Goal: Transaction & Acquisition: Book appointment/travel/reservation

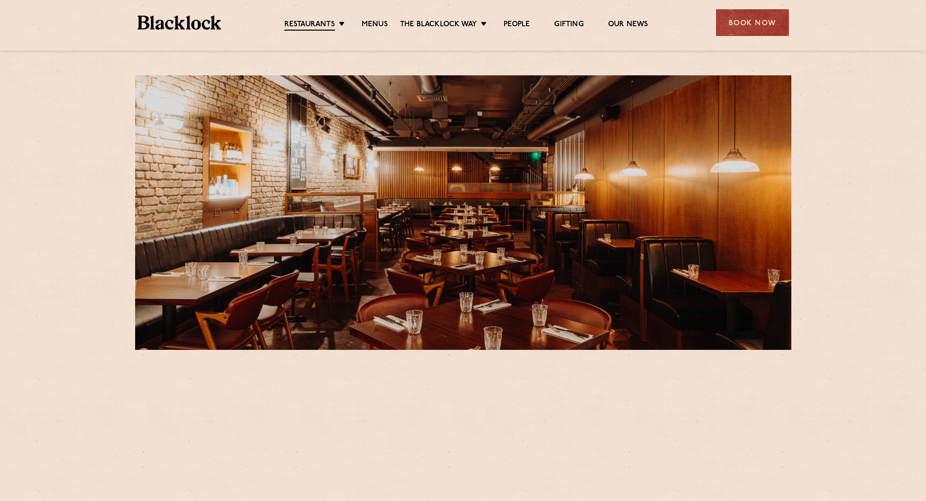
click at [759, 18] on div "Book Now" at bounding box center [752, 22] width 73 height 27
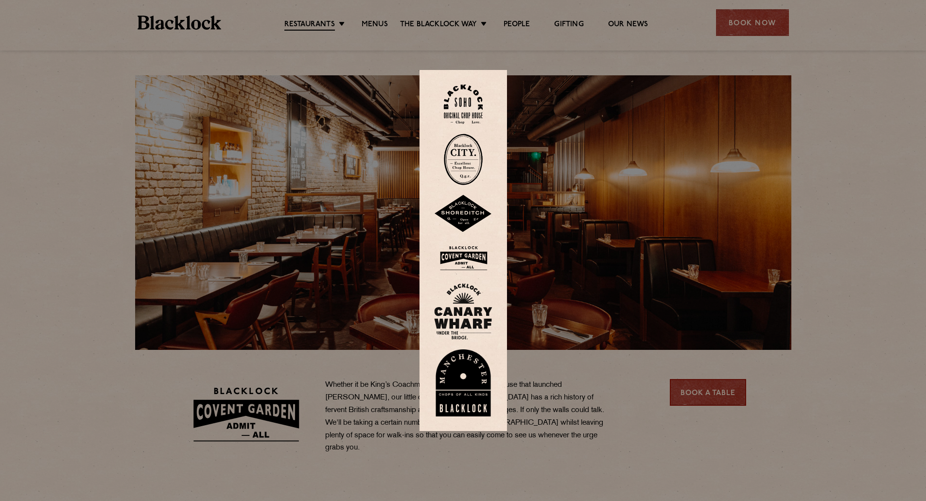
click at [463, 254] on img at bounding box center [463, 259] width 58 height 32
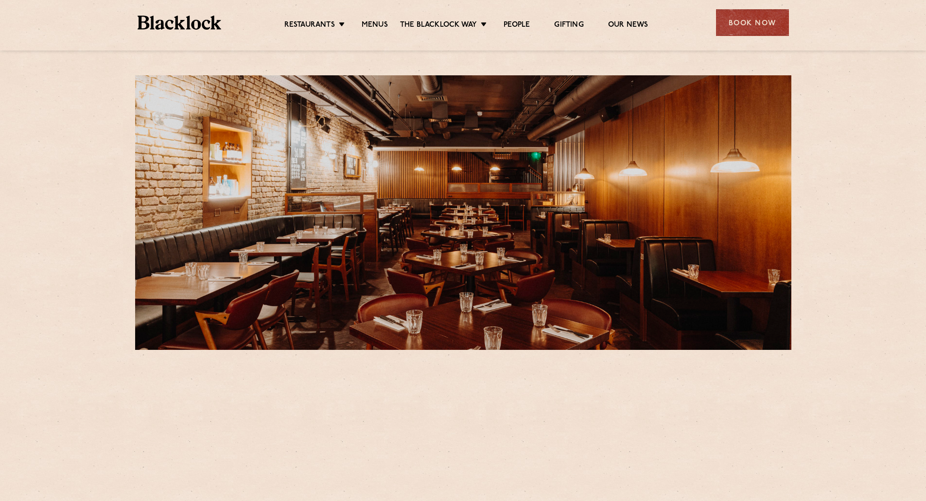
click at [737, 26] on div "Book Now" at bounding box center [752, 22] width 73 height 27
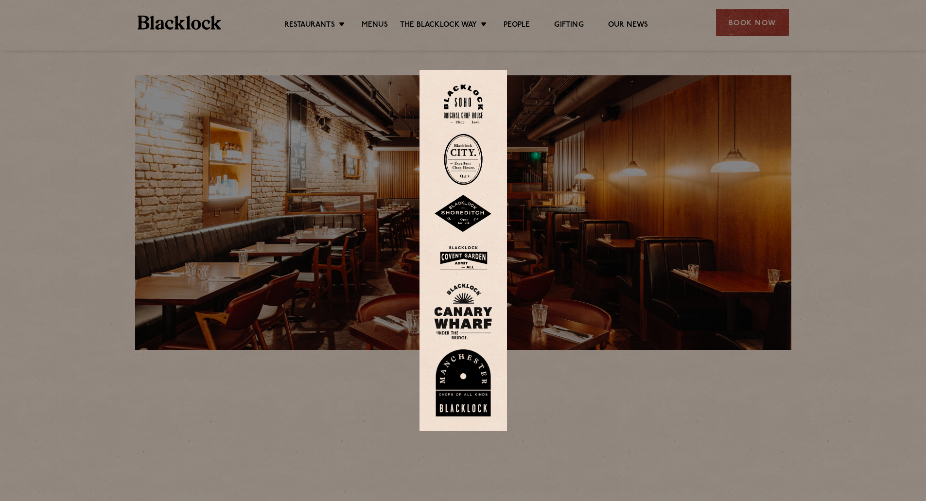
click at [467, 258] on img at bounding box center [463, 259] width 58 height 32
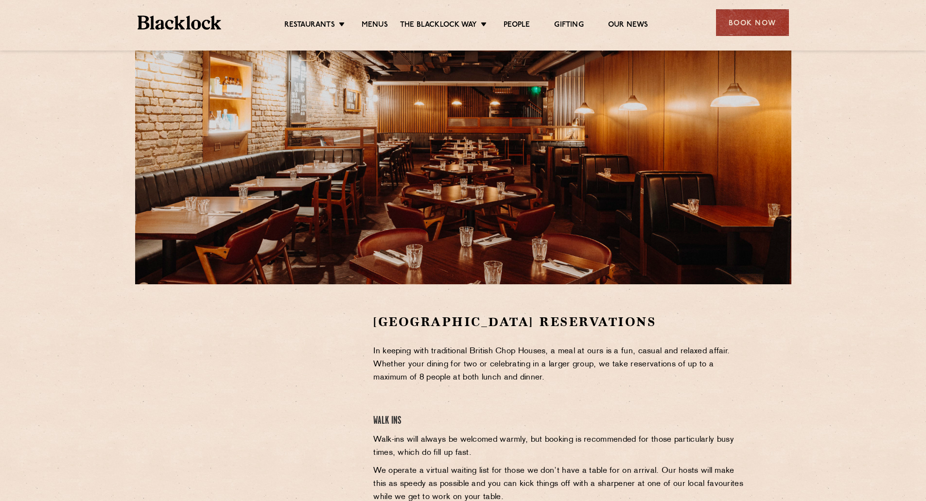
scroll to position [243, 0]
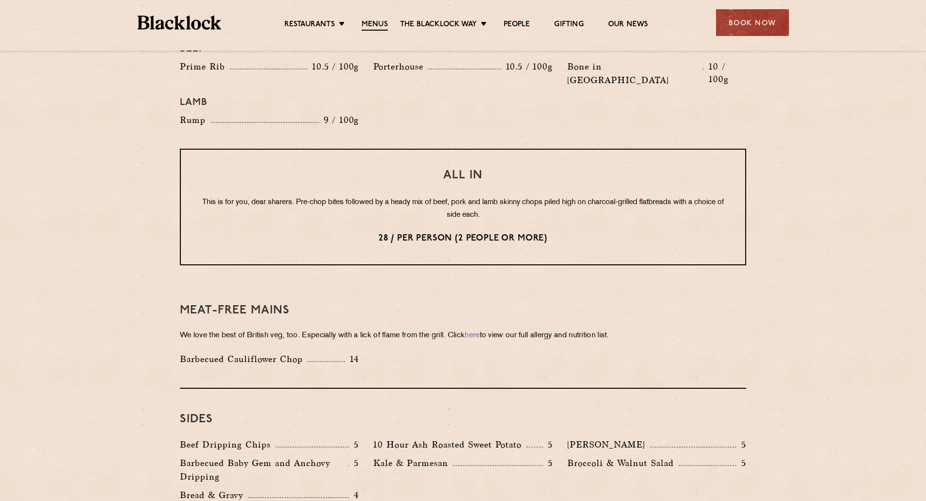
scroll to position [1167, 0]
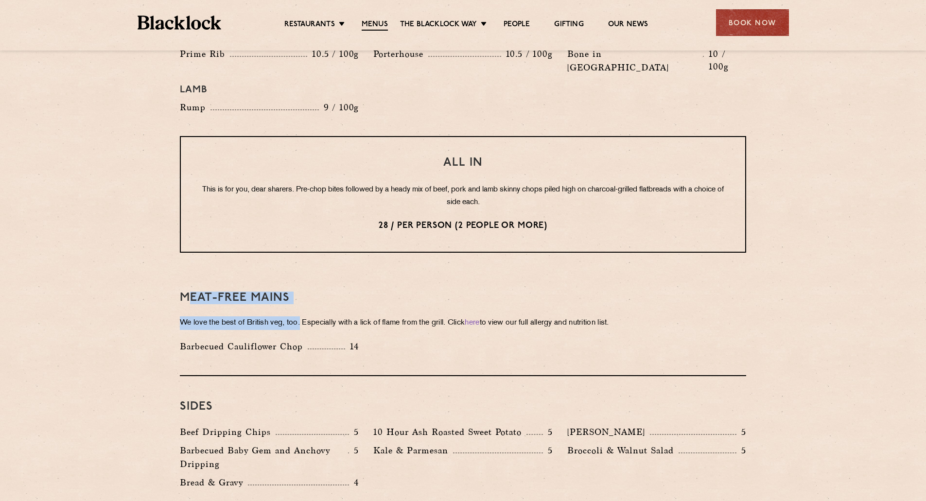
drag, startPoint x: 189, startPoint y: 272, endPoint x: 312, endPoint y: 299, distance: 125.8
click at [311, 299] on div "Meat-Free mains We love the best of British veg, too. Especially with a lick of…" at bounding box center [463, 321] width 566 height 109
click at [336, 317] on p "We love the best of British veg, too. Especially with a lick of flame from the …" at bounding box center [463, 324] width 566 height 14
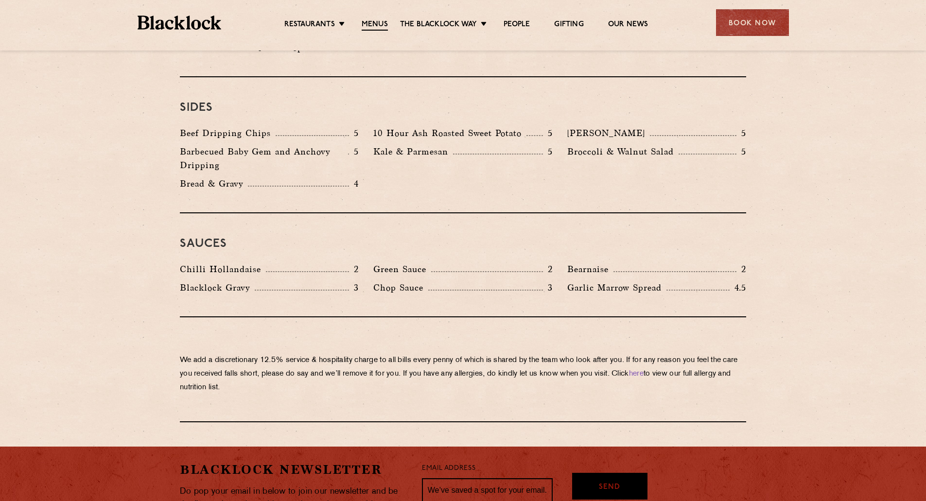
scroll to position [1155, 0]
